Goal: Task Accomplishment & Management: Manage account settings

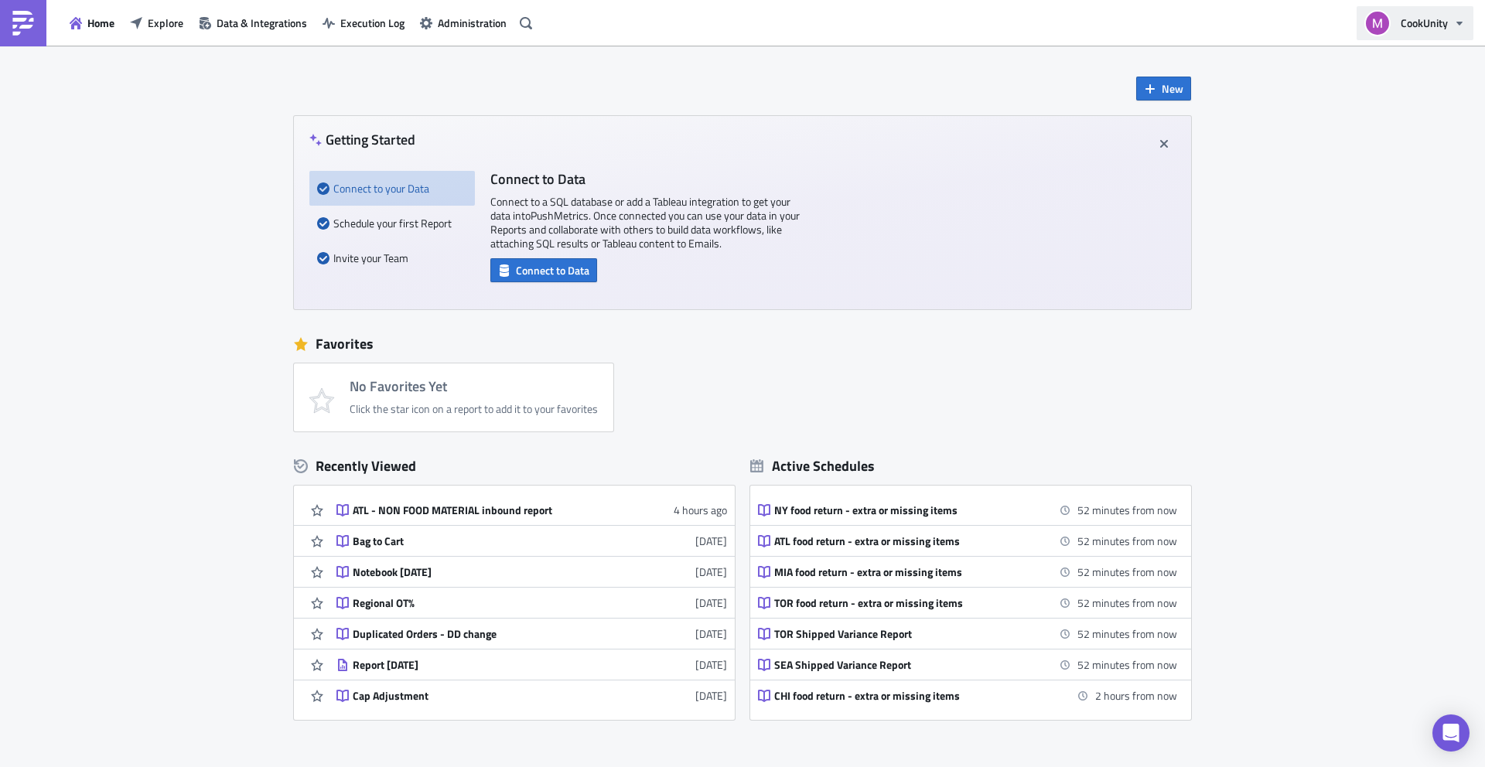
click at [1433, 22] on span "CookUnity" at bounding box center [1424, 23] width 47 height 16
click at [451, 26] on span "Administration" at bounding box center [472, 23] width 69 height 16
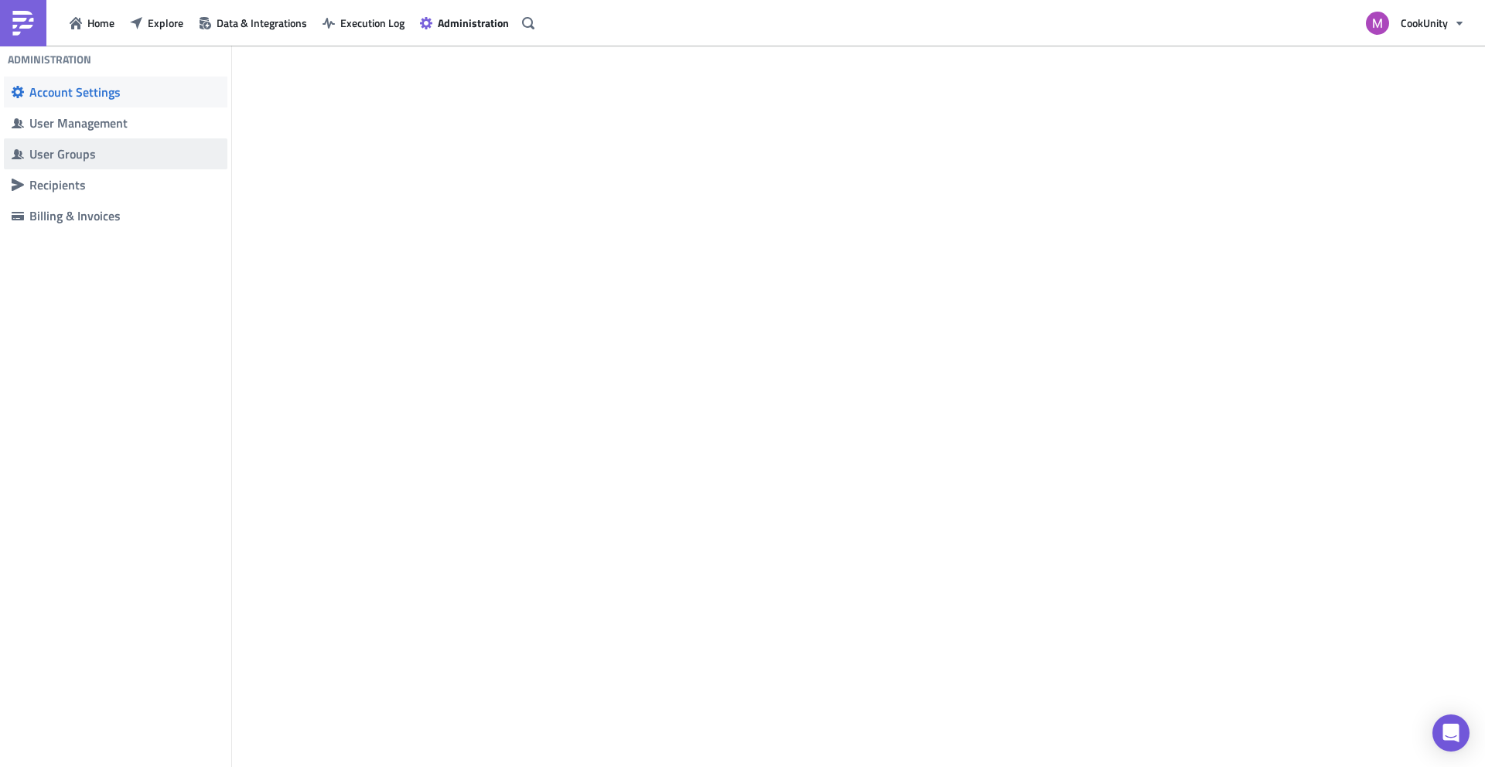
click at [98, 147] on div "User Groups" at bounding box center [124, 153] width 190 height 15
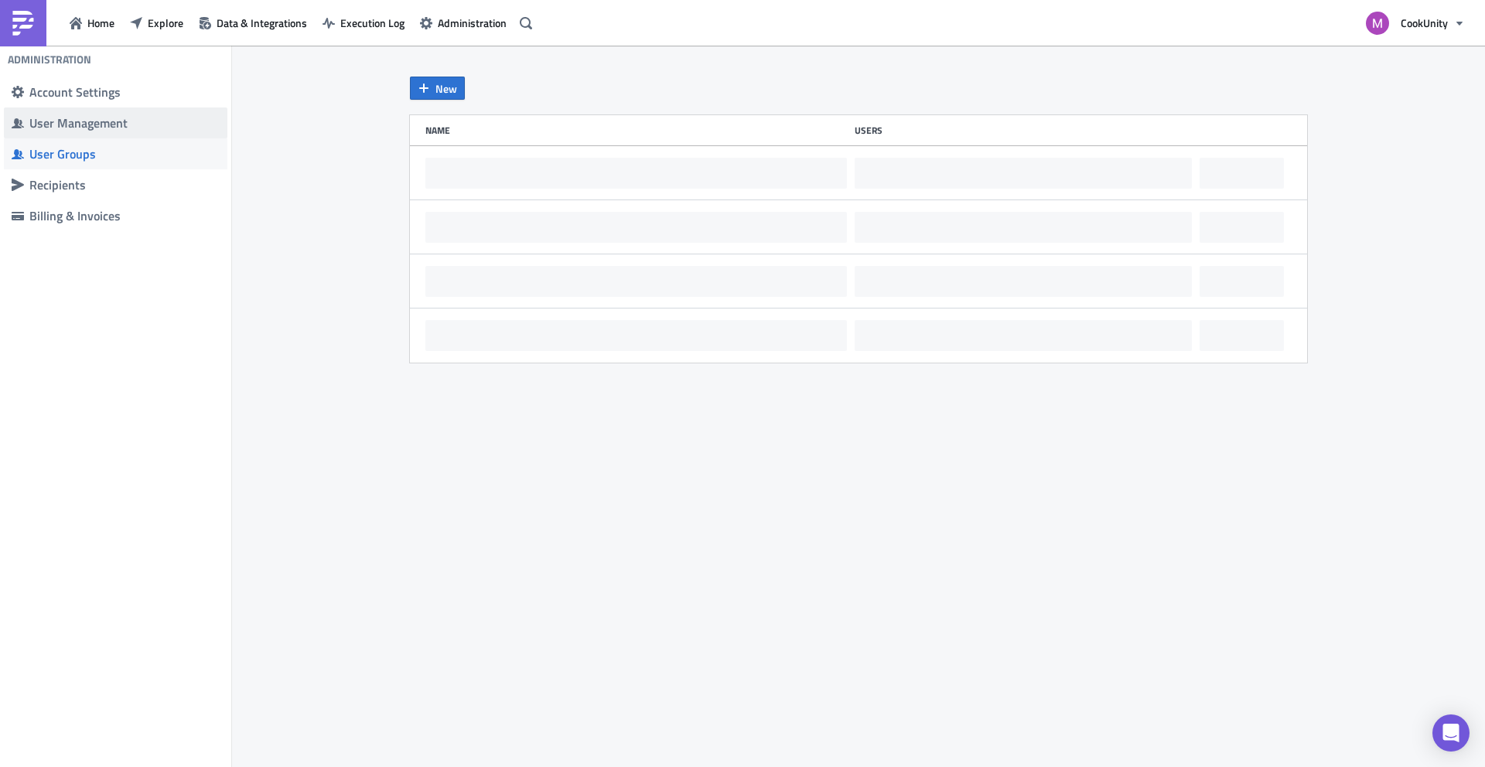
click at [112, 128] on div "User Management" at bounding box center [124, 122] width 190 height 15
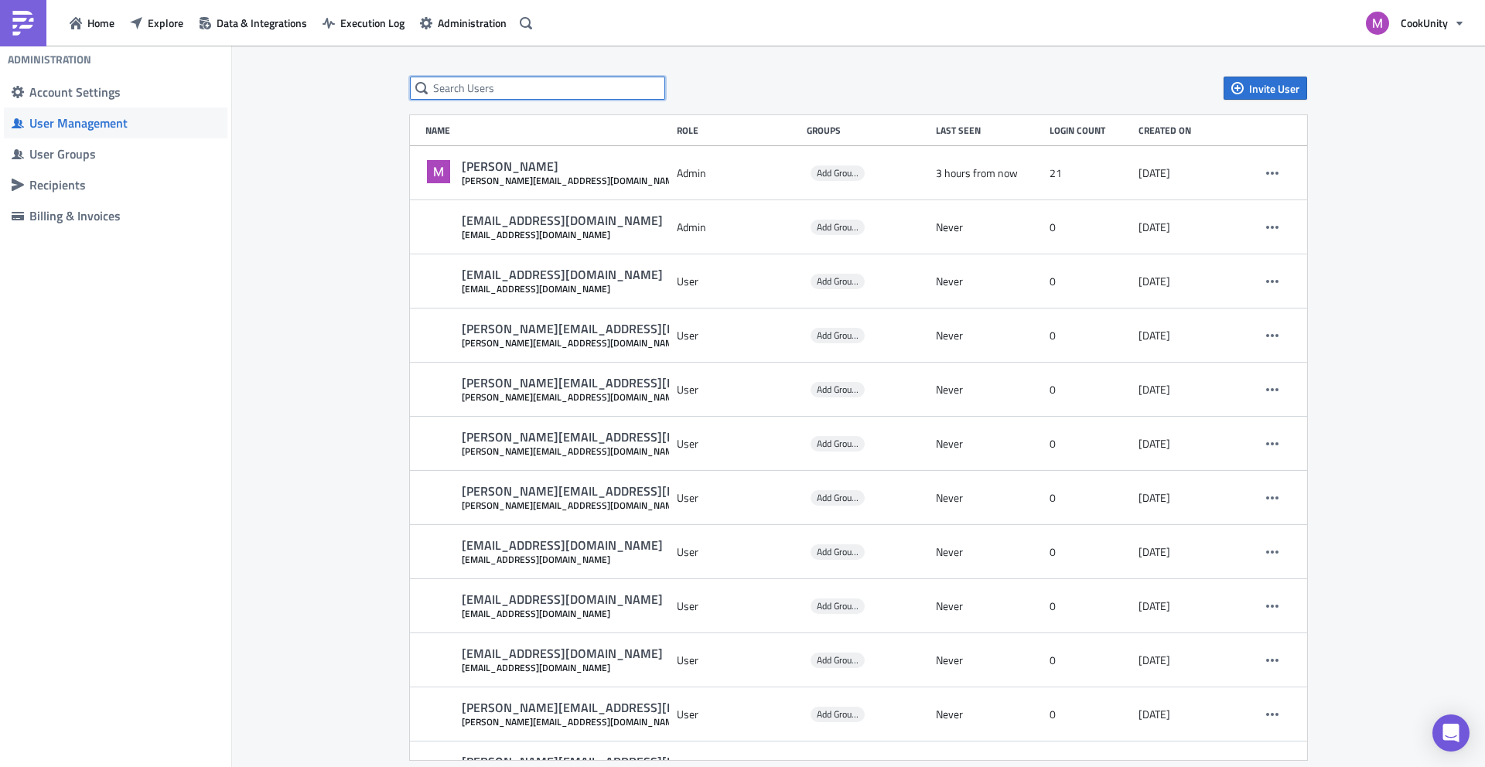
click at [635, 82] on input "text" at bounding box center [537, 88] width 255 height 23
paste input "[EMAIL_ADDRESS][DOMAIN_NAME]"
type input "[EMAIL_ADDRESS][DOMAIN_NAME]"
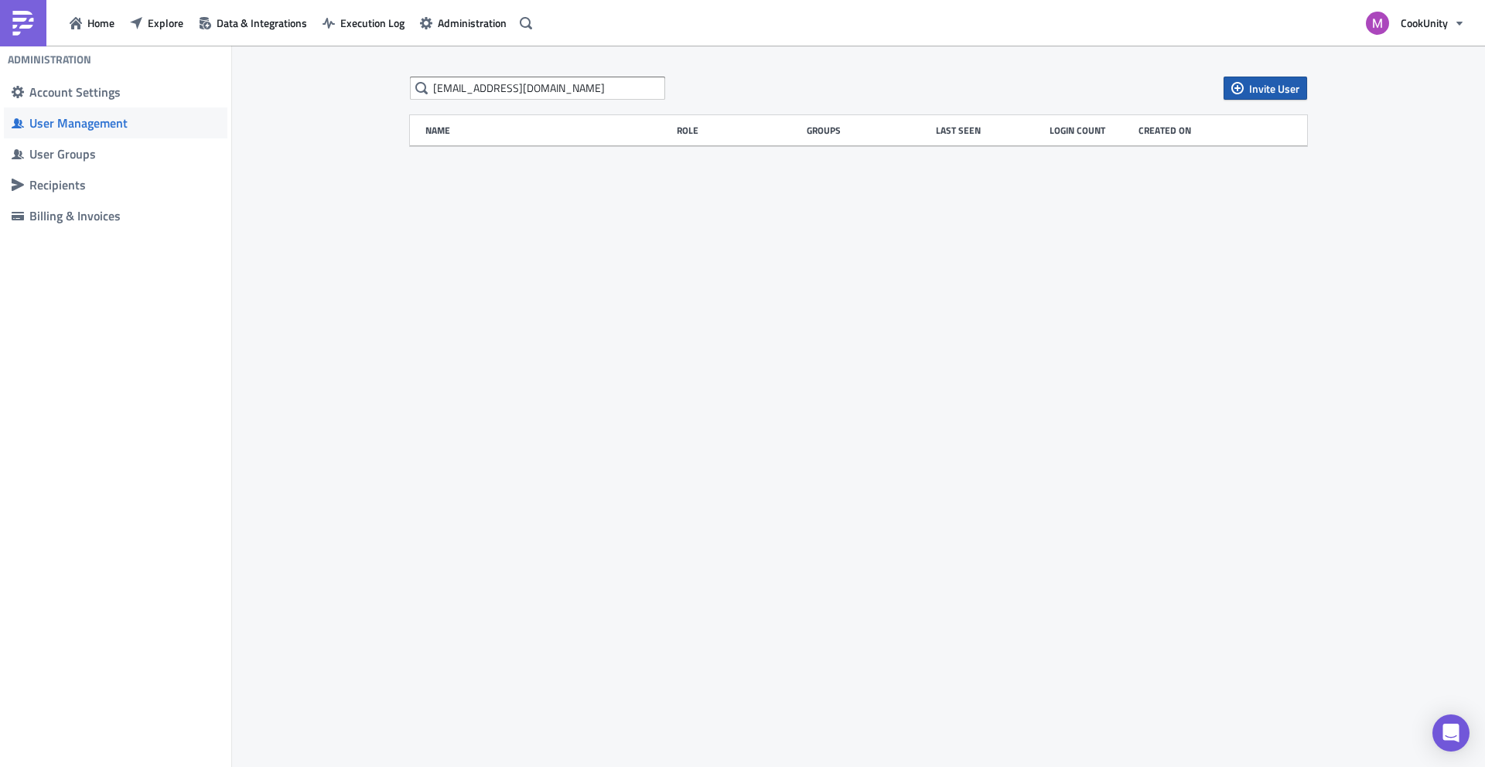
click at [1254, 88] on span "Invite User" at bounding box center [1274, 88] width 50 height 16
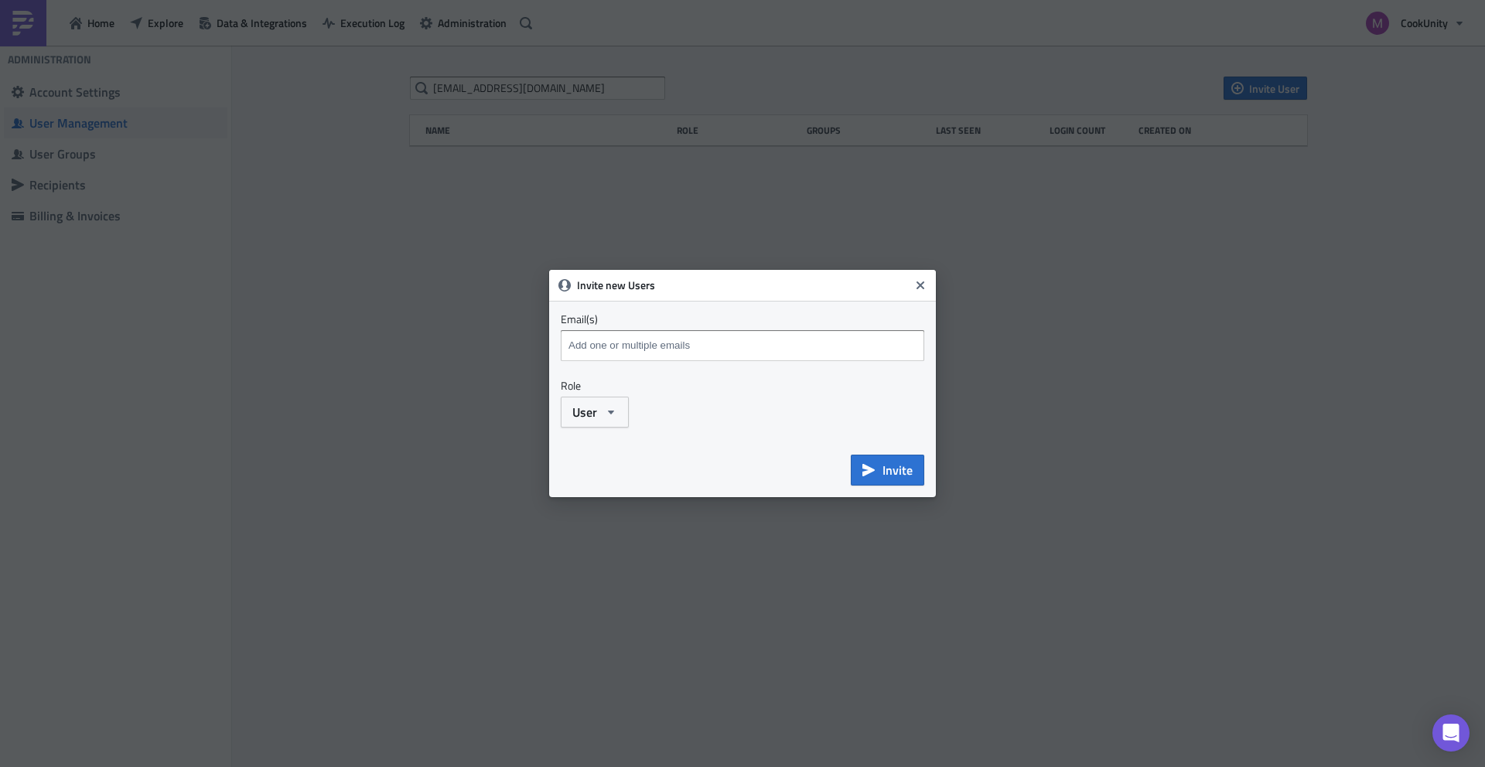
click at [653, 336] on input at bounding box center [745, 345] width 360 height 23
paste input "[EMAIL_ADDRESS][DOMAIN_NAME]"
type input "[EMAIL_ADDRESS][DOMAIN_NAME]"
click at [595, 409] on span "User" at bounding box center [584, 412] width 25 height 19
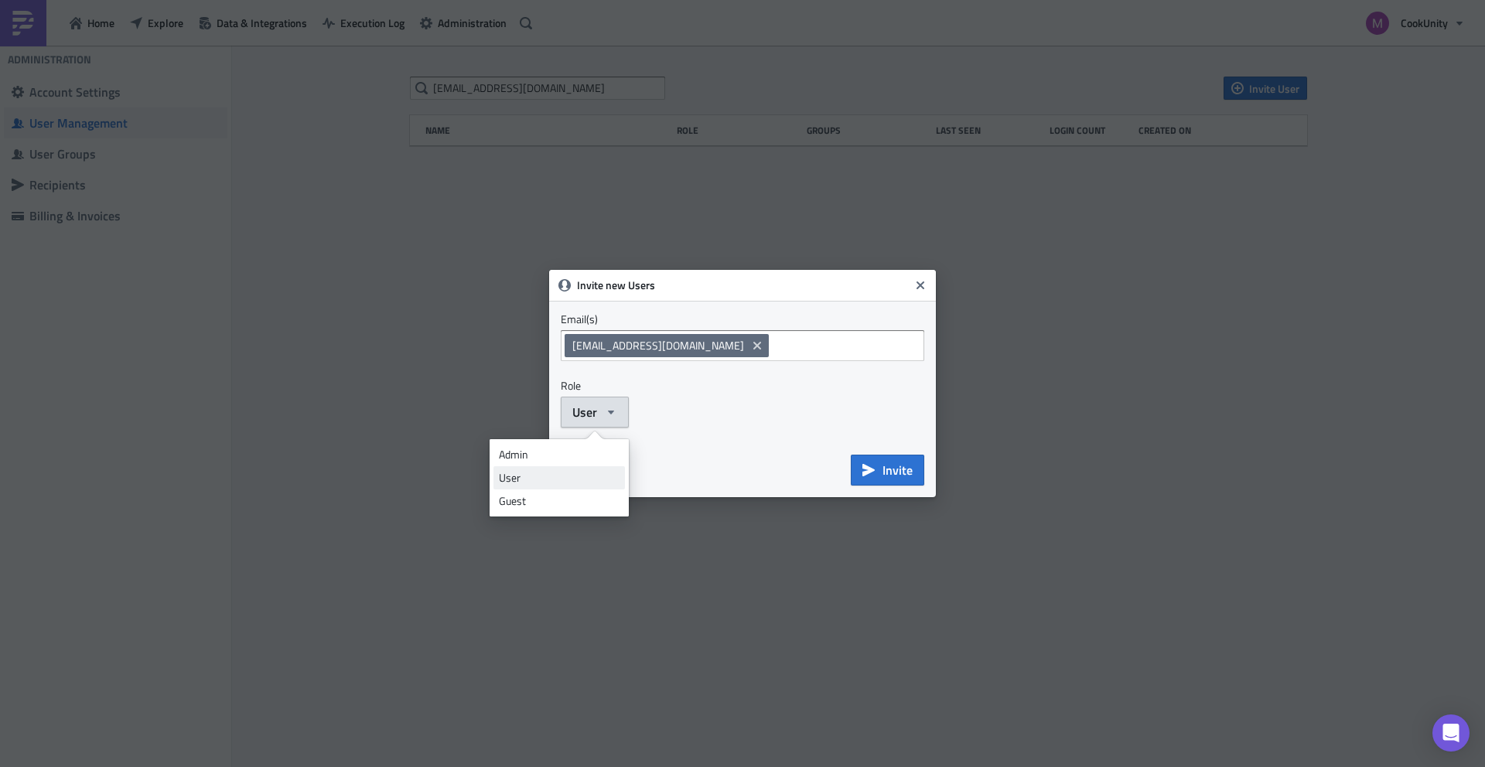
click at [558, 476] on div "User" at bounding box center [559, 477] width 121 height 15
click at [885, 474] on span "Invite" at bounding box center [897, 470] width 30 height 19
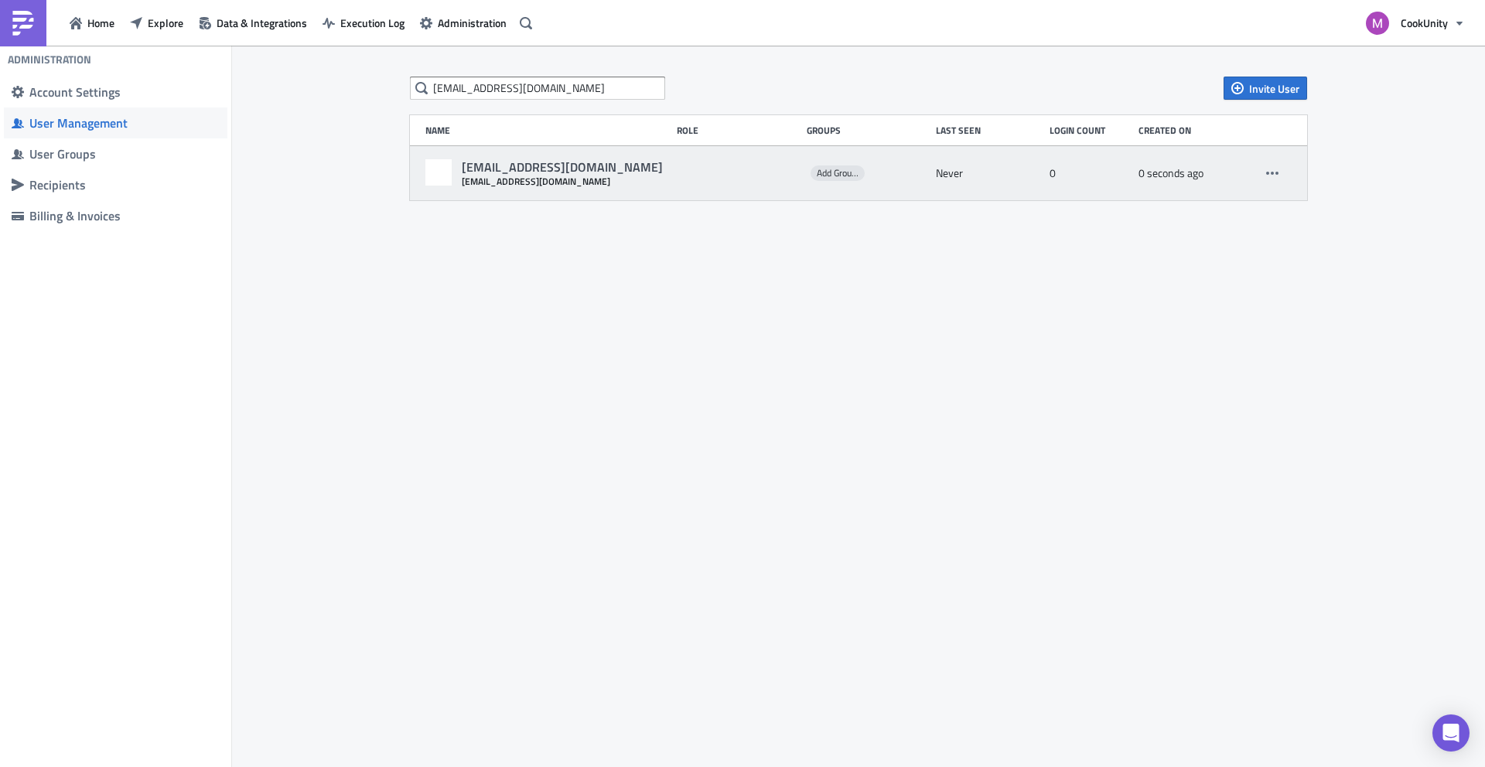
click at [964, 174] on div "Never" at bounding box center [989, 173] width 106 height 28
click at [845, 172] on span "Add Groups" at bounding box center [839, 172] width 44 height 15
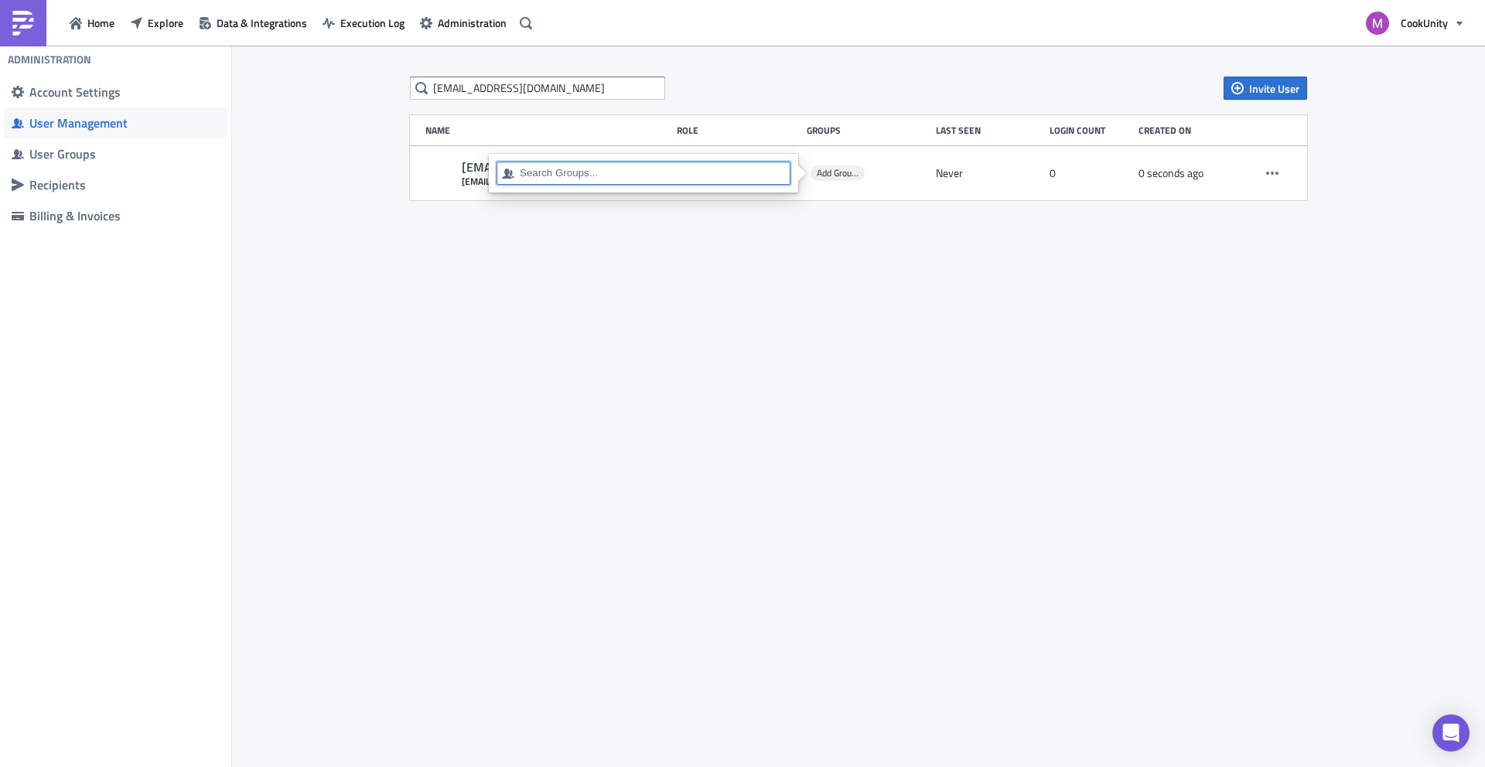
click at [659, 170] on input at bounding box center [652, 172] width 265 height 15
type input "f"
click at [106, 137] on span "User Management" at bounding box center [115, 122] width 223 height 31
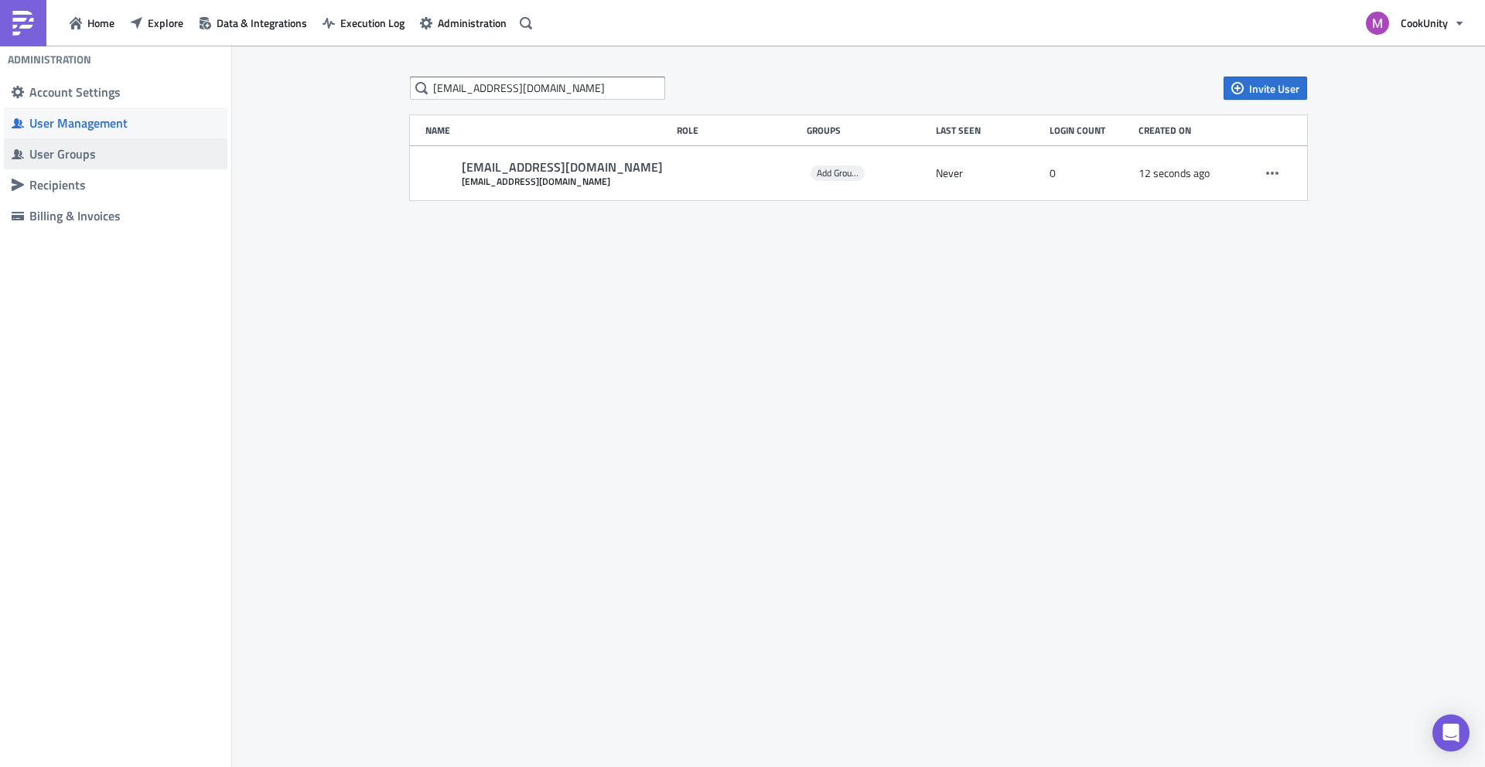
click at [105, 151] on div "User Groups" at bounding box center [124, 153] width 190 height 15
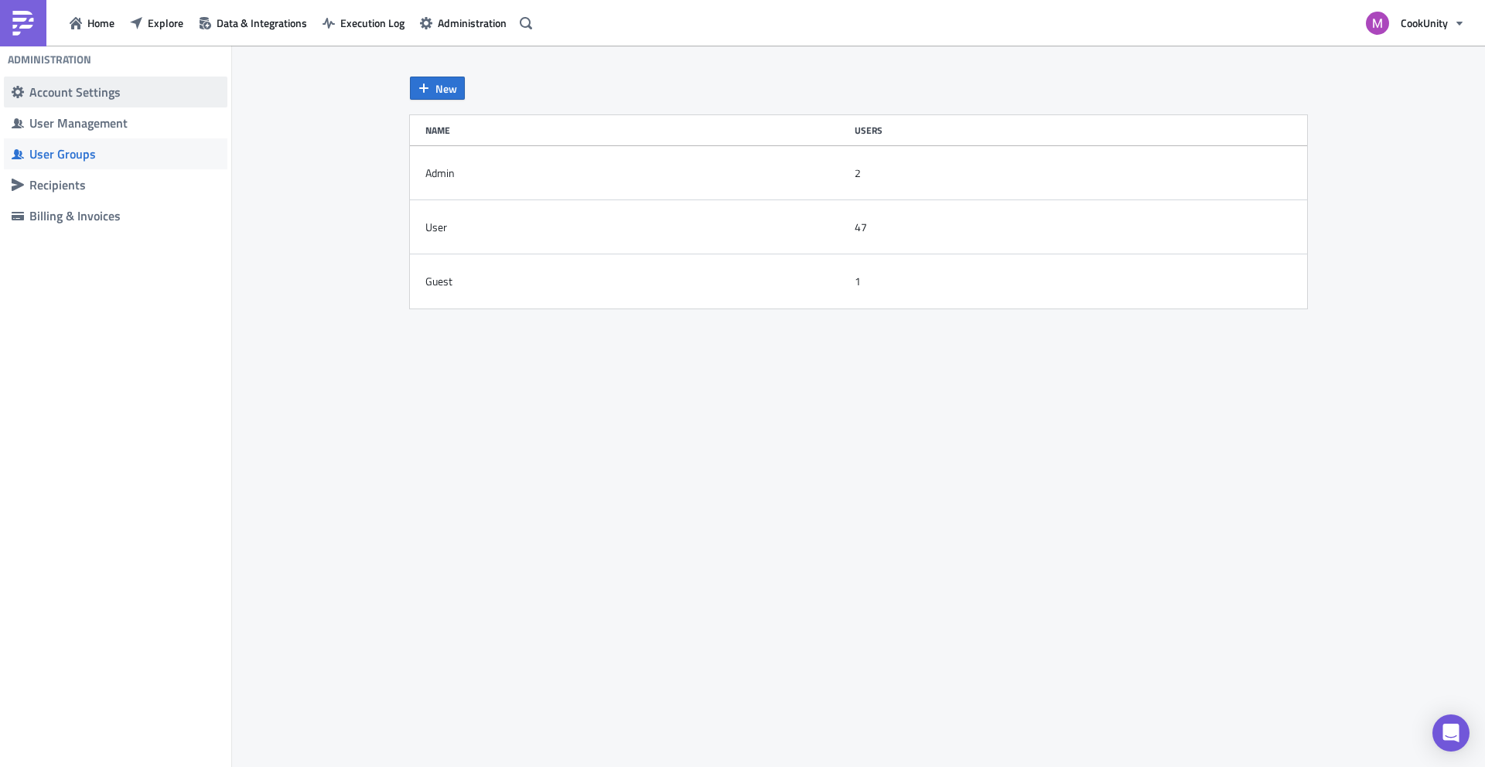
click at [87, 99] on div "Account Settings" at bounding box center [124, 91] width 190 height 15
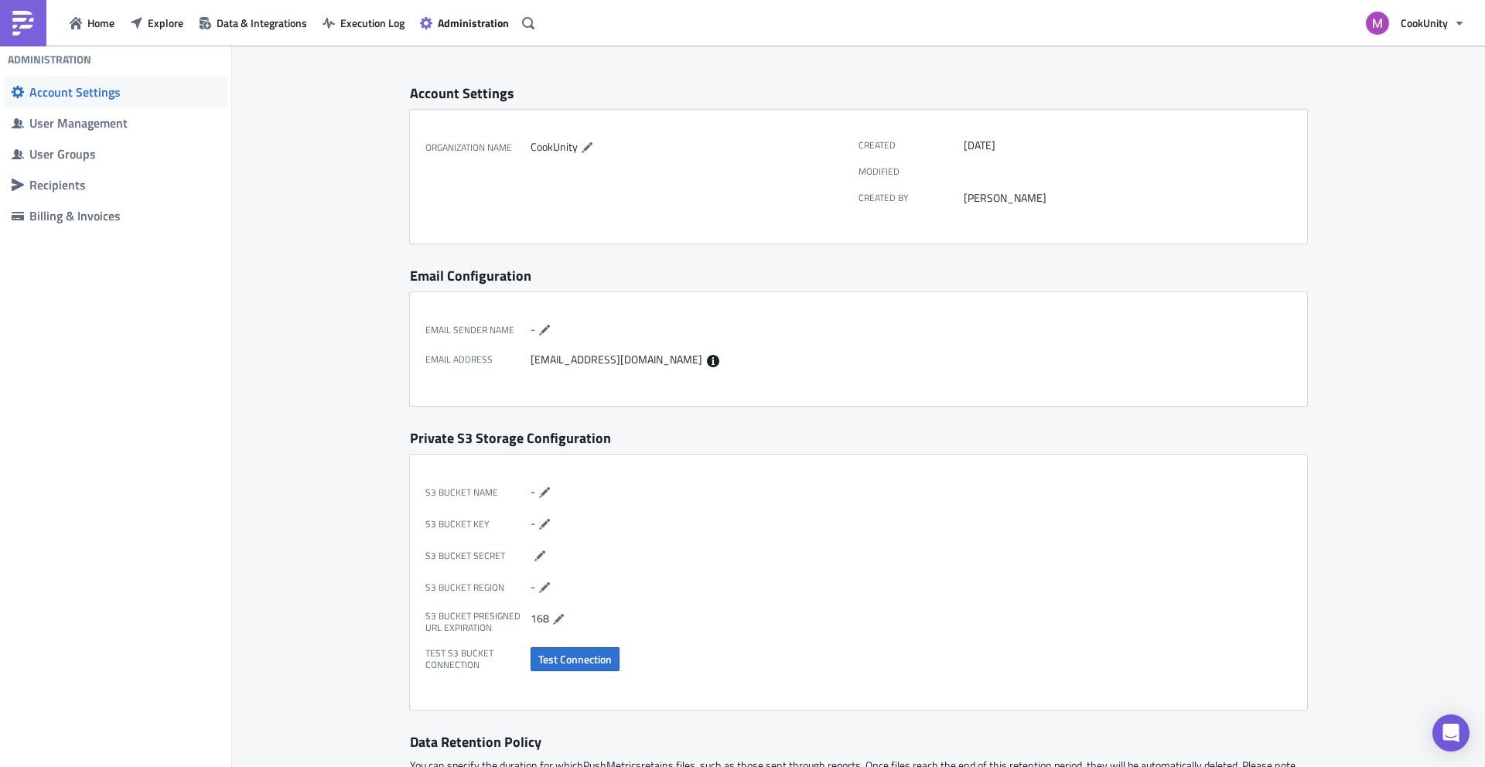
click at [17, 26] on img at bounding box center [23, 23] width 25 height 25
